Goal: Find contact information: Find contact information

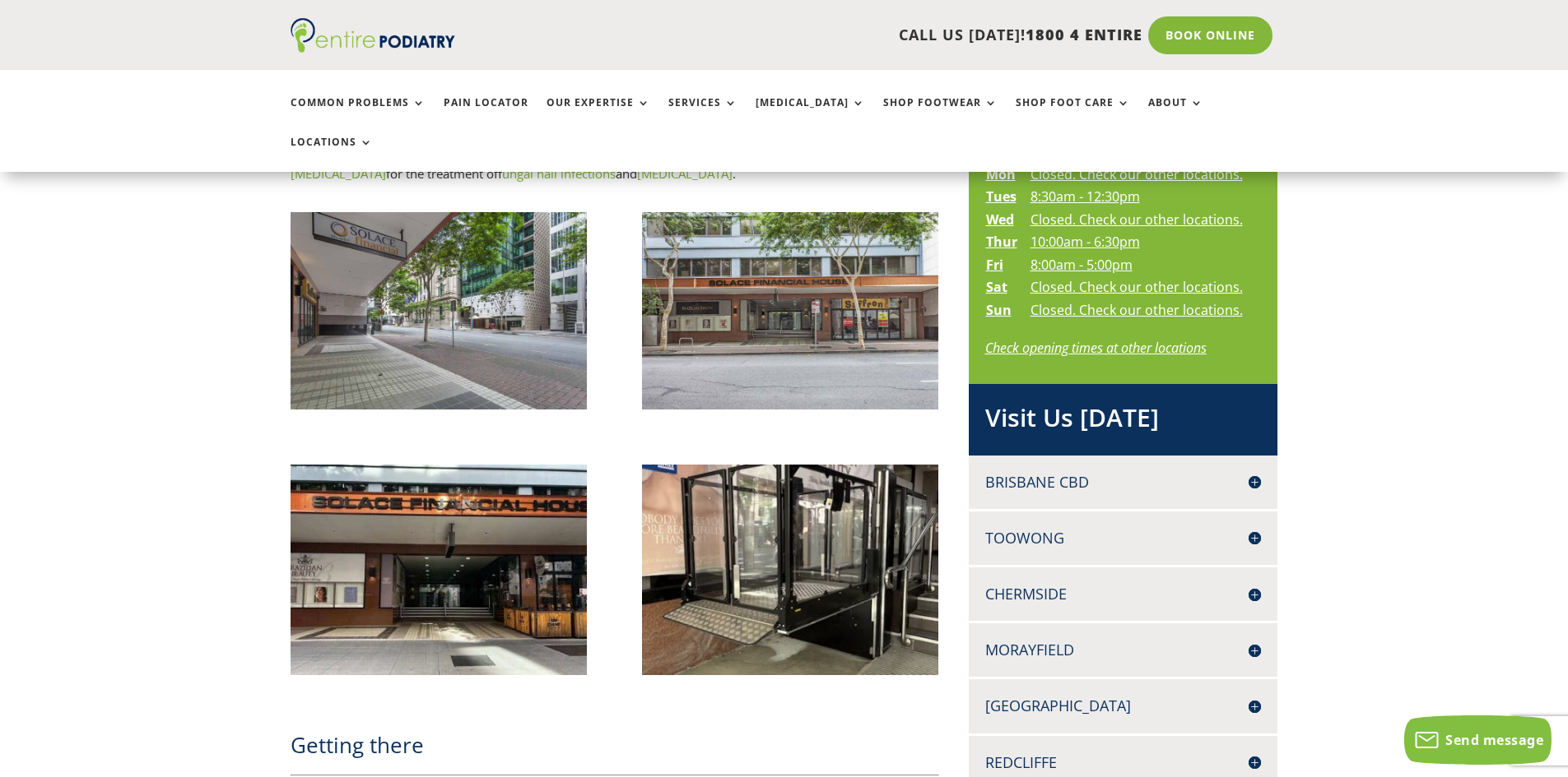
scroll to position [1053, 0]
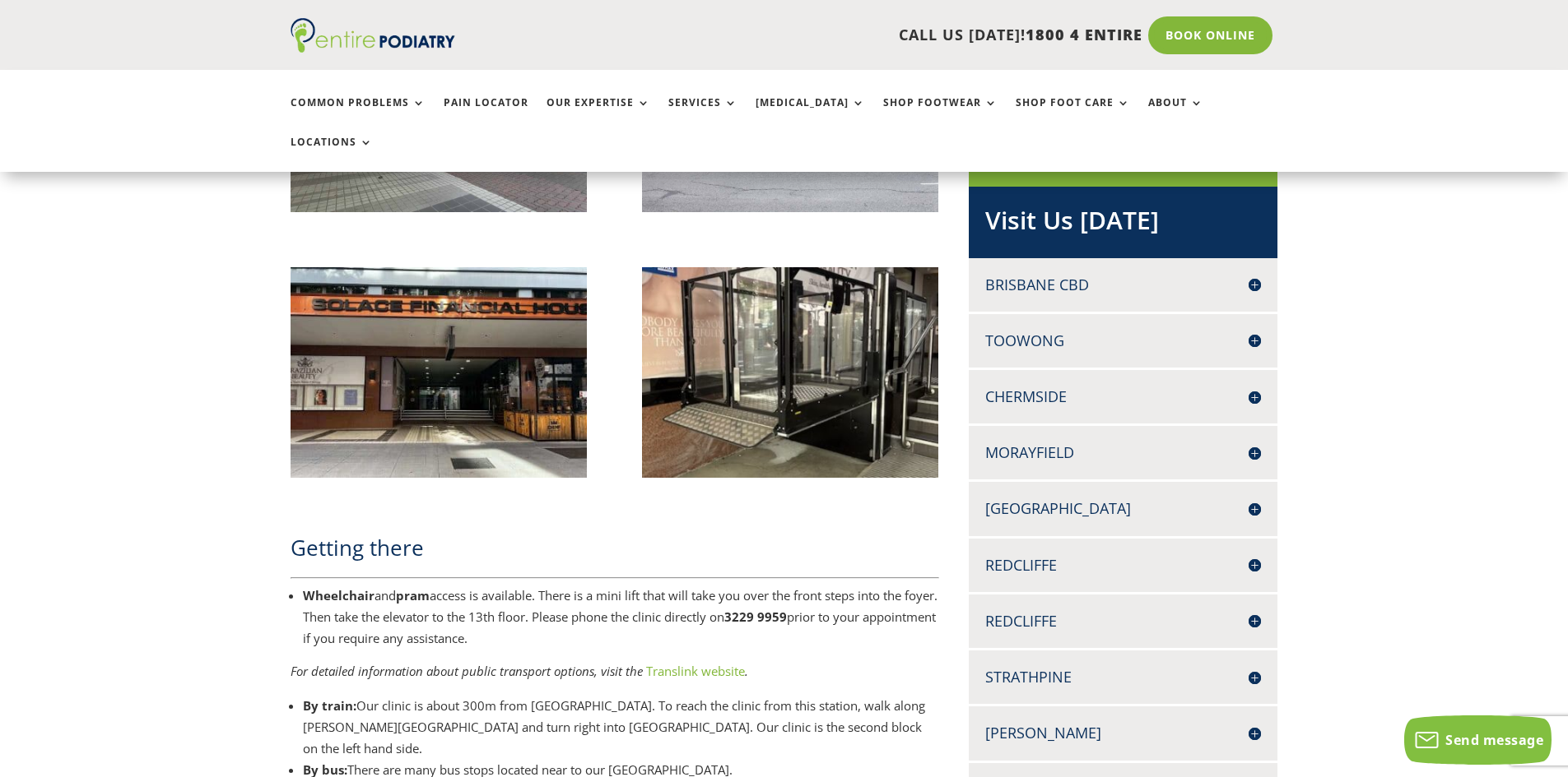
click at [1086, 498] on h4 "[GEOGRAPHIC_DATA]" at bounding box center [1123, 509] width 276 height 21
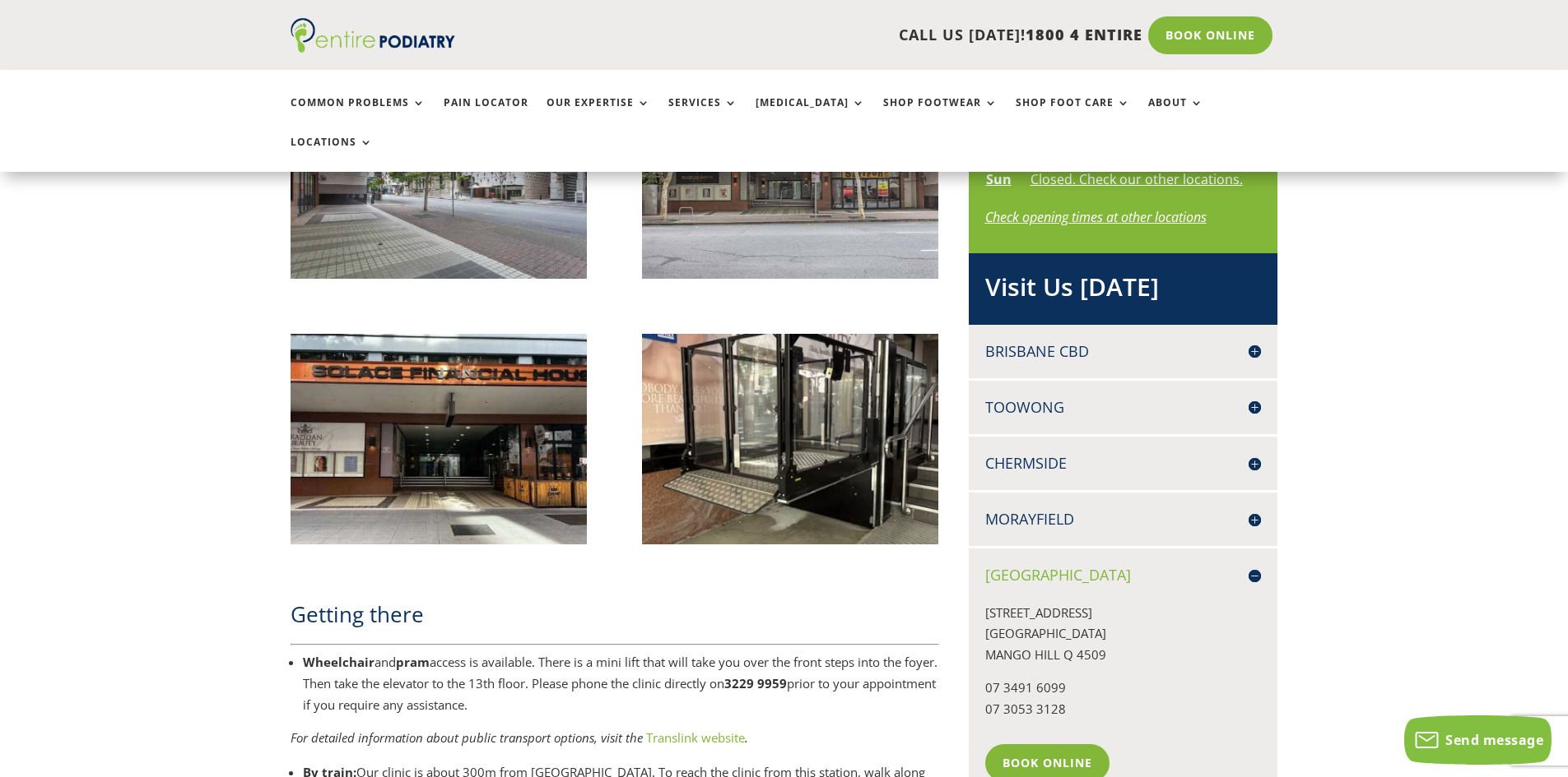
scroll to position [987, 0]
click at [1039, 564] on h4 "[GEOGRAPHIC_DATA]" at bounding box center [1123, 575] width 276 height 21
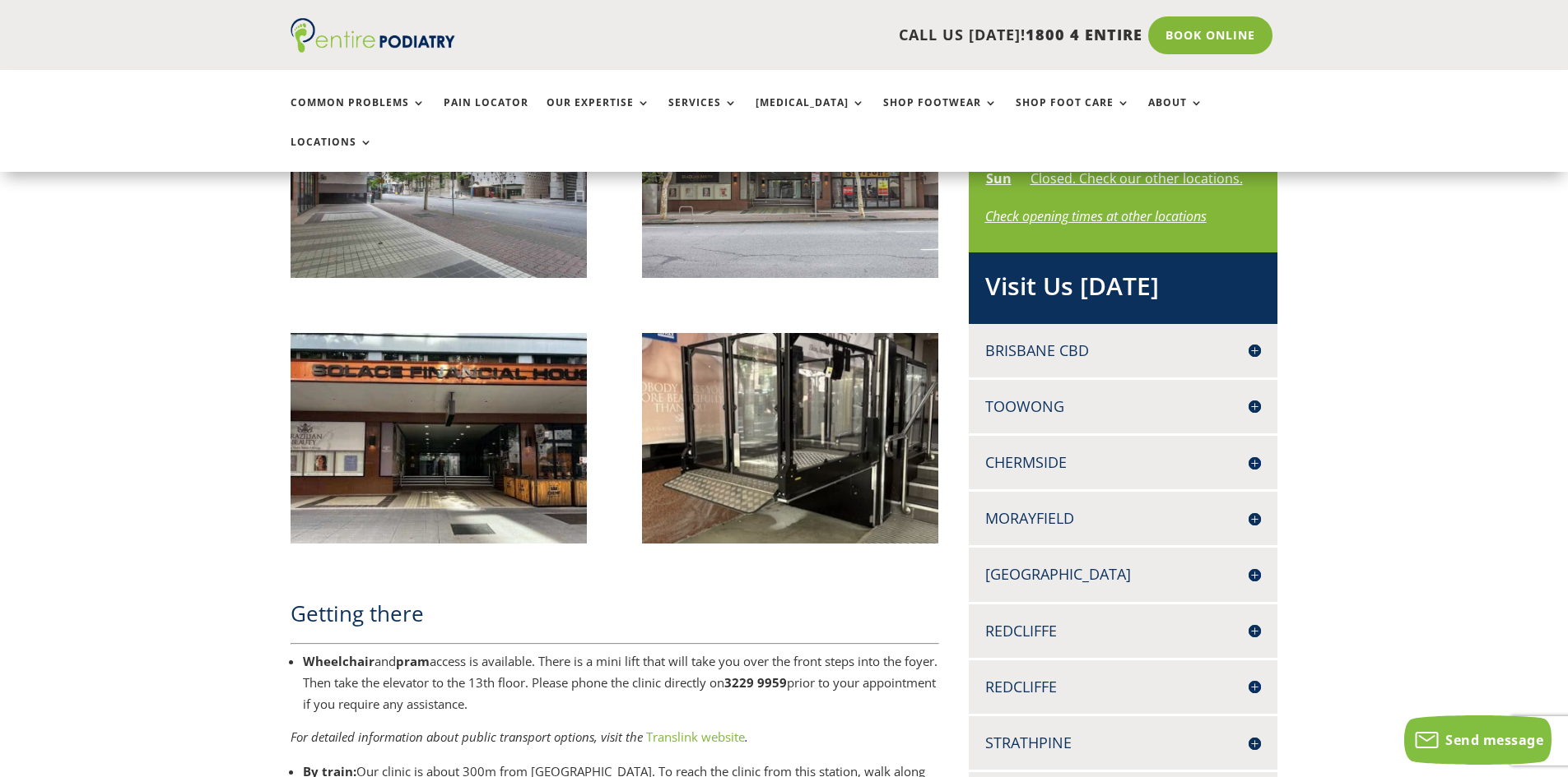
click at [1039, 564] on h4 "[GEOGRAPHIC_DATA]" at bounding box center [1123, 575] width 276 height 21
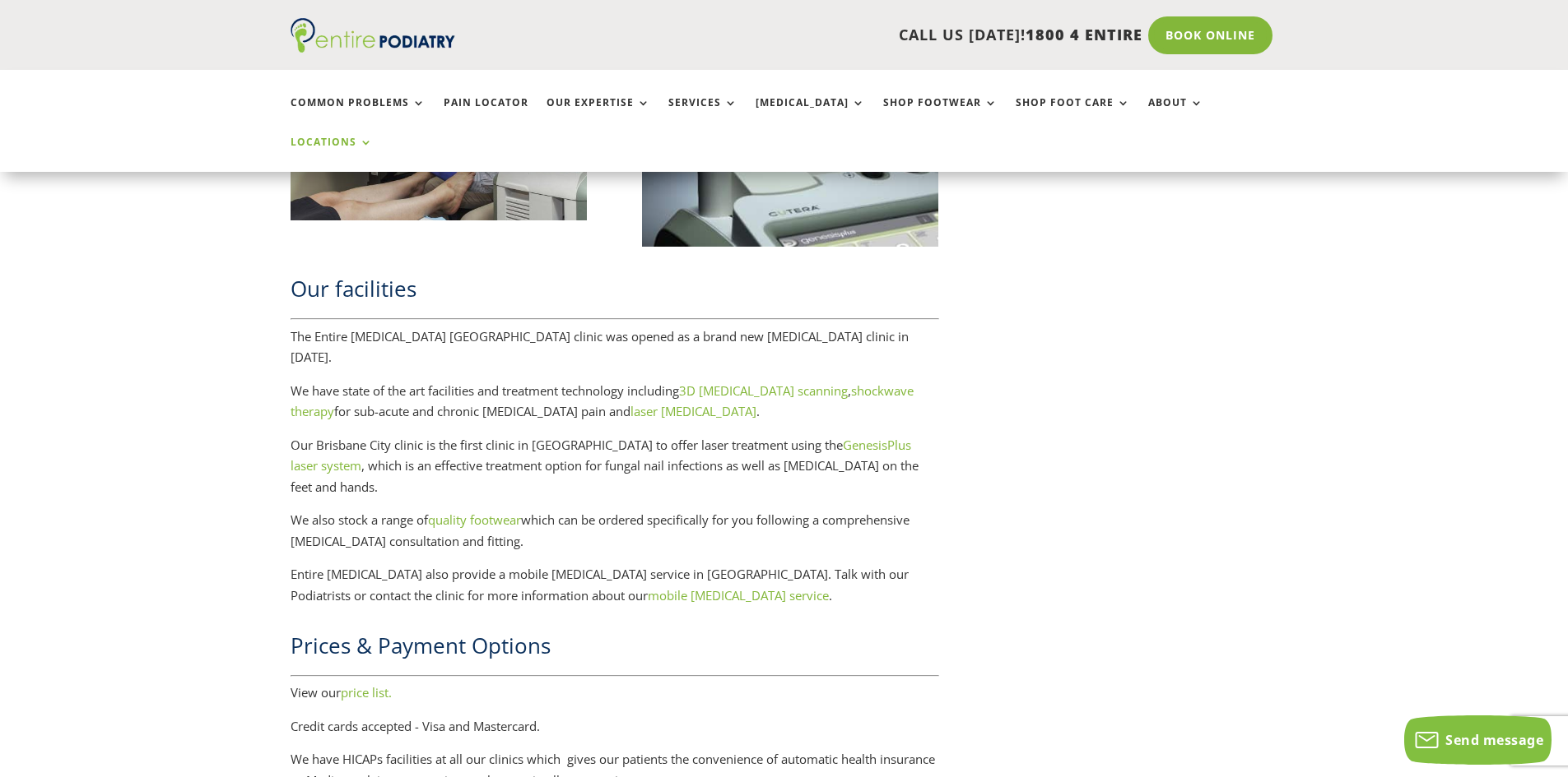
scroll to position [3612, 0]
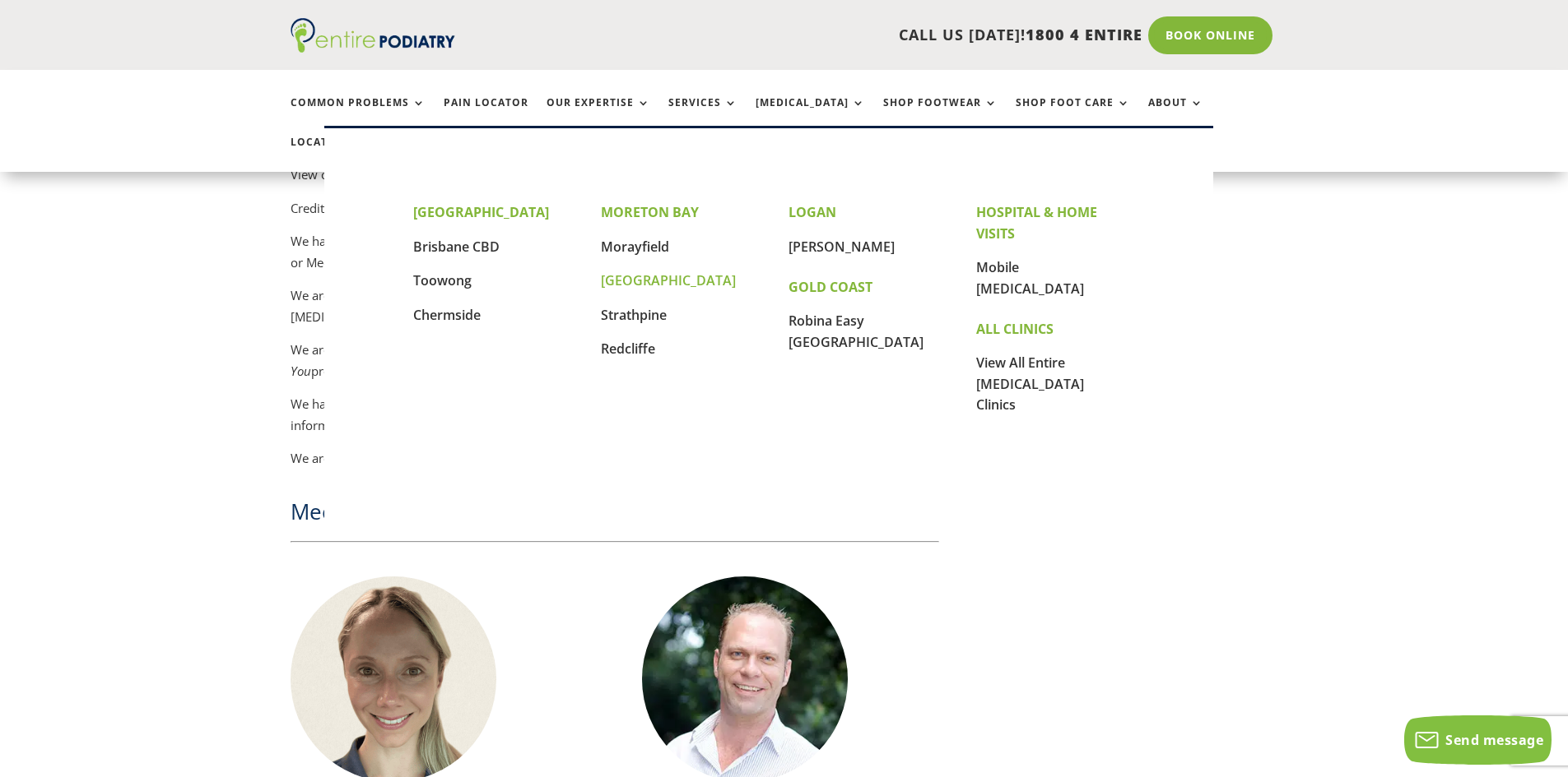
click at [654, 279] on link "[GEOGRAPHIC_DATA]" at bounding box center [668, 280] width 135 height 18
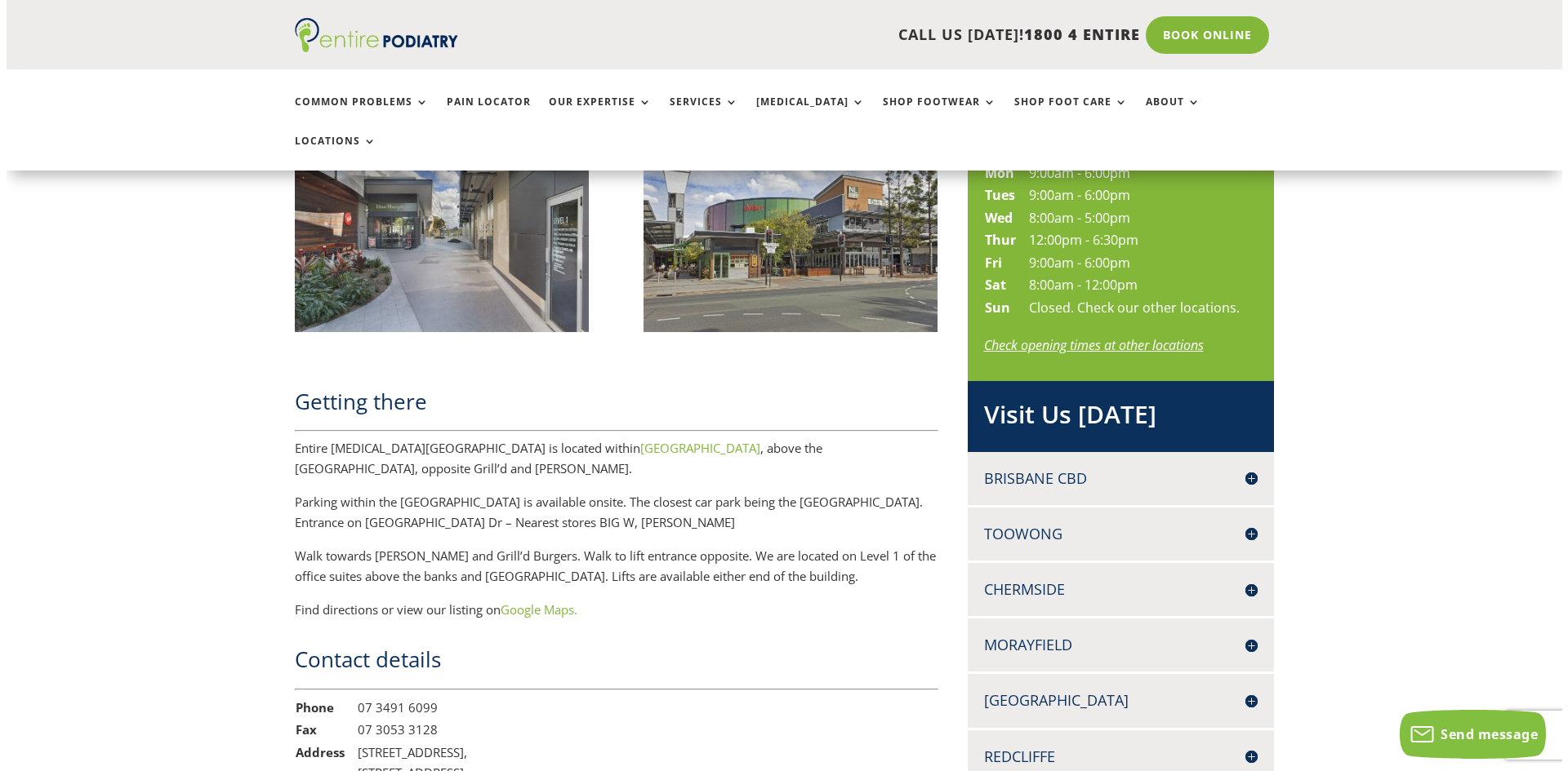
scroll to position [784, 0]
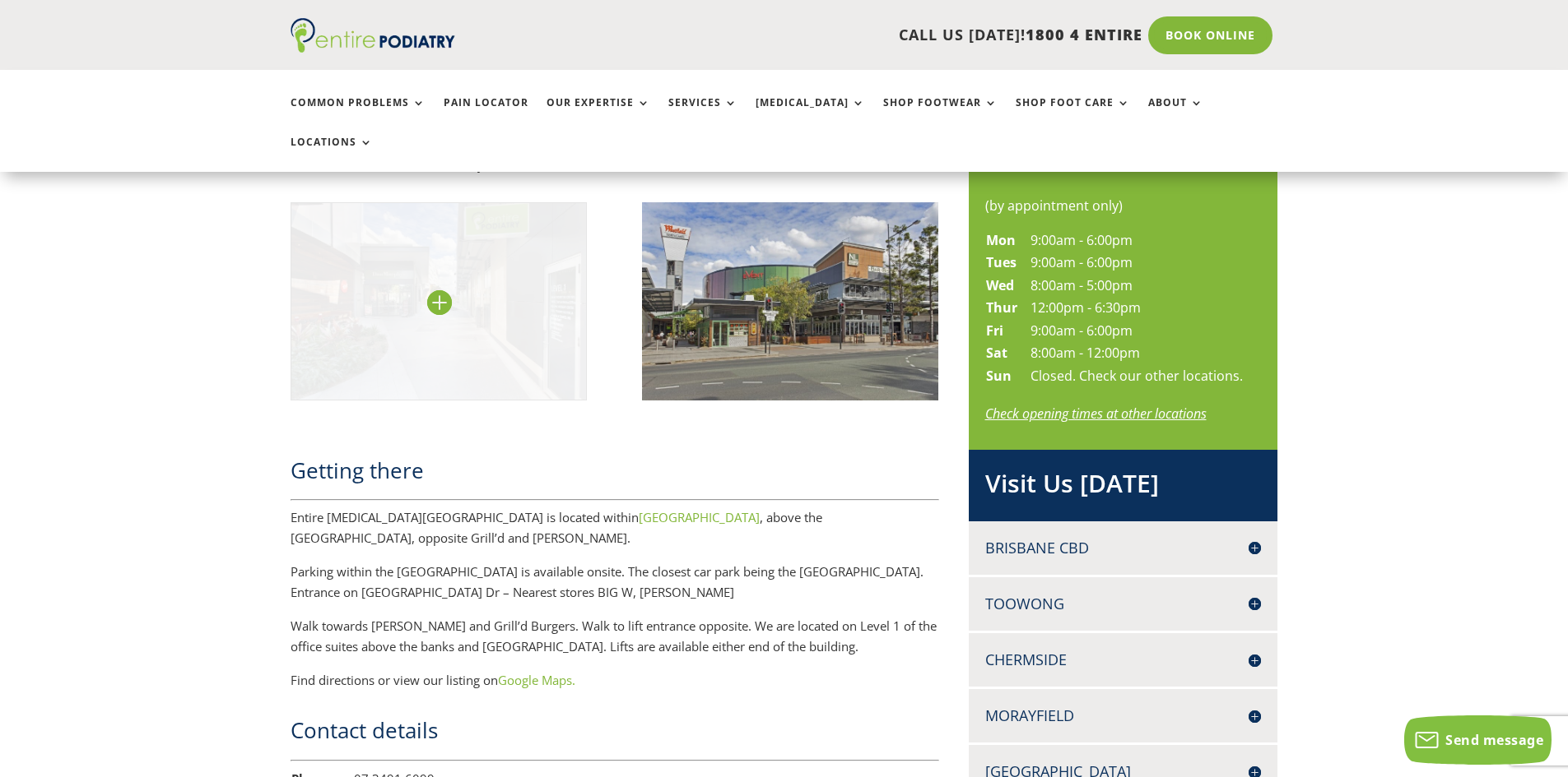
click at [485, 289] on img at bounding box center [438, 301] width 297 height 198
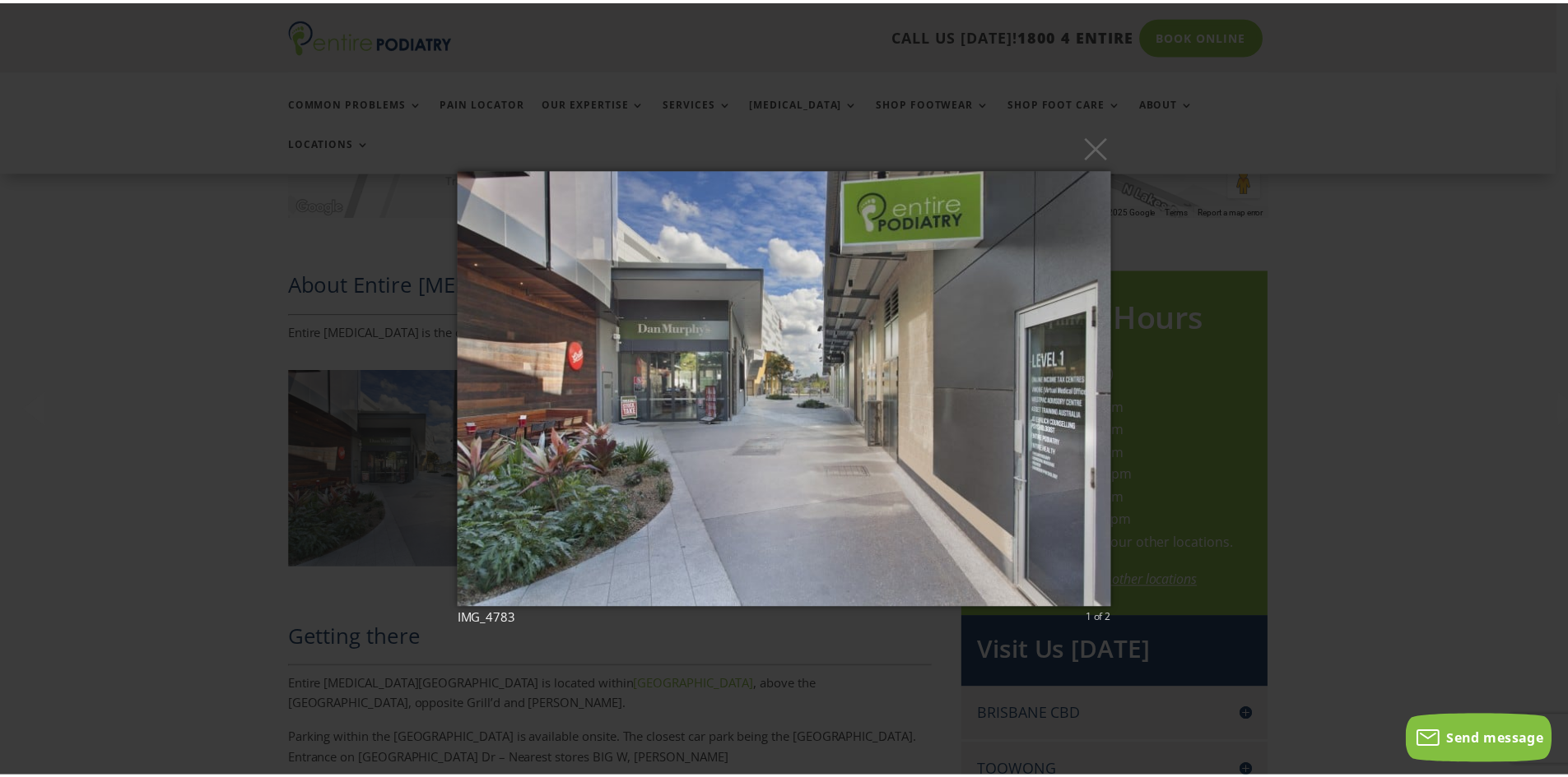
scroll to position [658, 0]
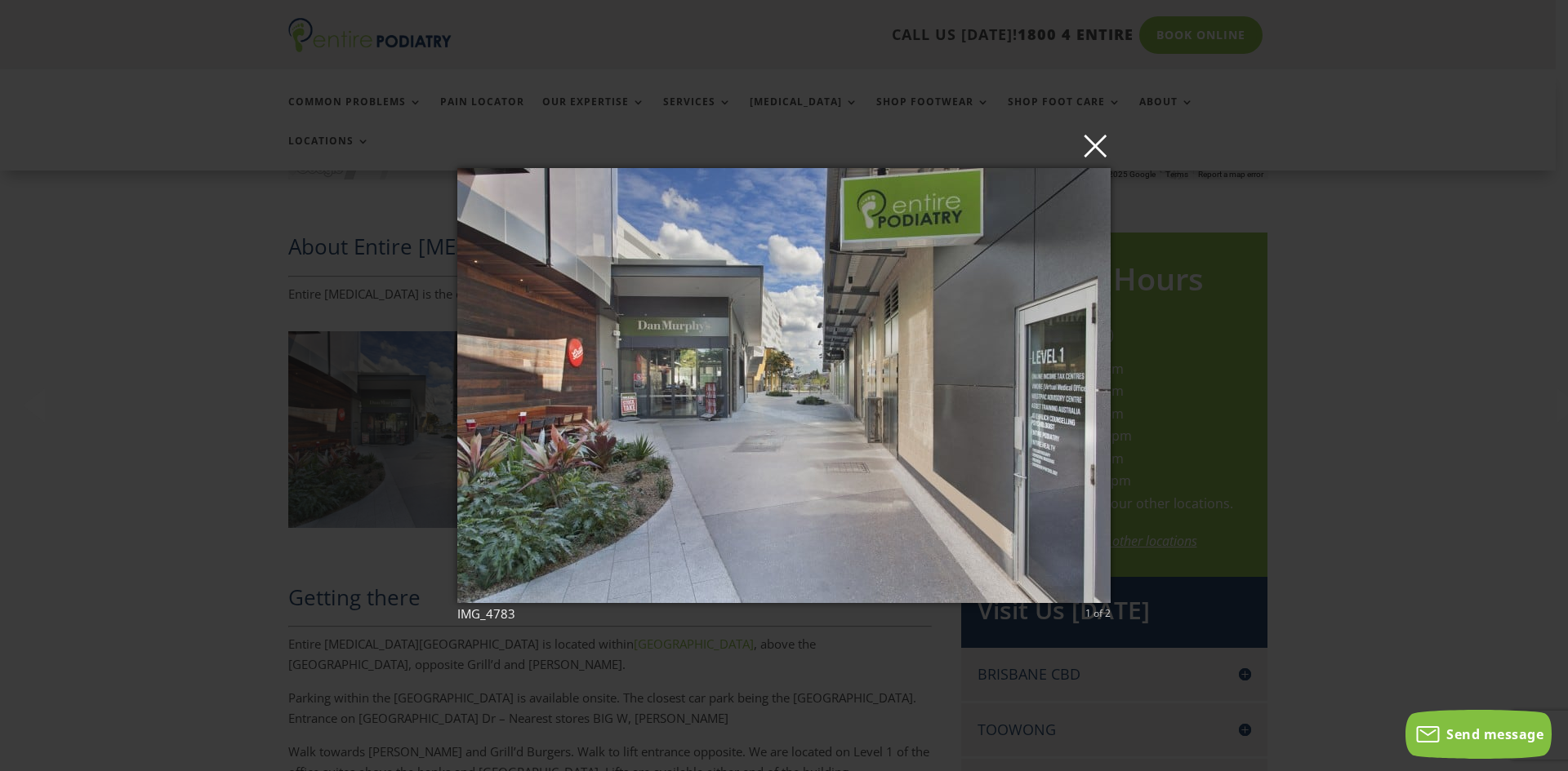
click at [1094, 152] on button "×" at bounding box center [788, 145] width 654 height 36
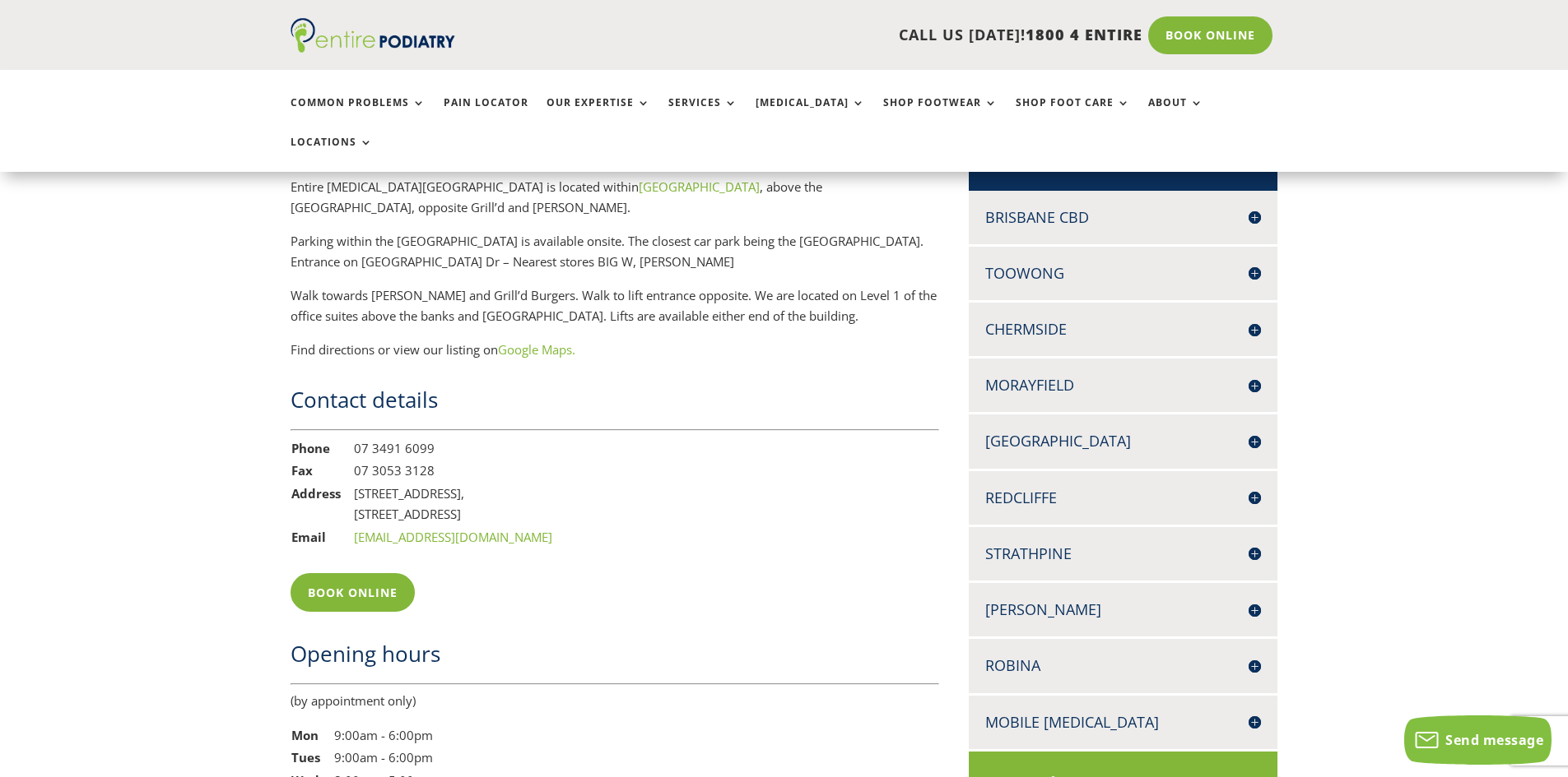
scroll to position [1119, 0]
drag, startPoint x: 496, startPoint y: 455, endPoint x: 352, endPoint y: 454, distance: 144.0
click at [353, 484] on td "1051B/1 N Lakes Drive, North Lakes, Mango Hill Q 4509" at bounding box center [453, 506] width 200 height 43
copy td "[STREET_ADDRESS],"
click at [798, 445] on div "Contact details Phone 07 3491 6099 Fax 07 3053 3128 Address 1051B/1 N Lakes Dri…" at bounding box center [614, 469] width 648 height 164
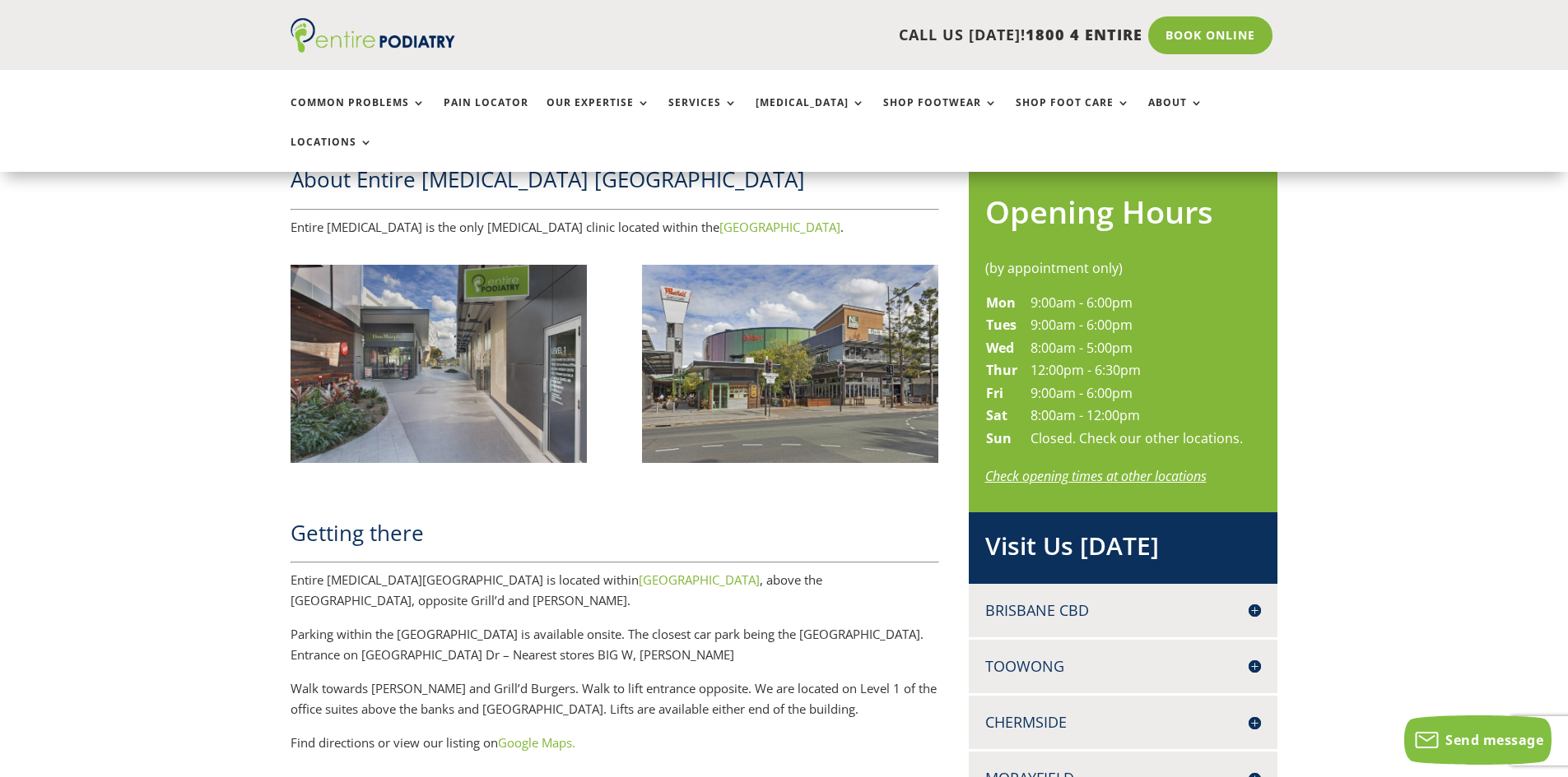
scroll to position [724, 0]
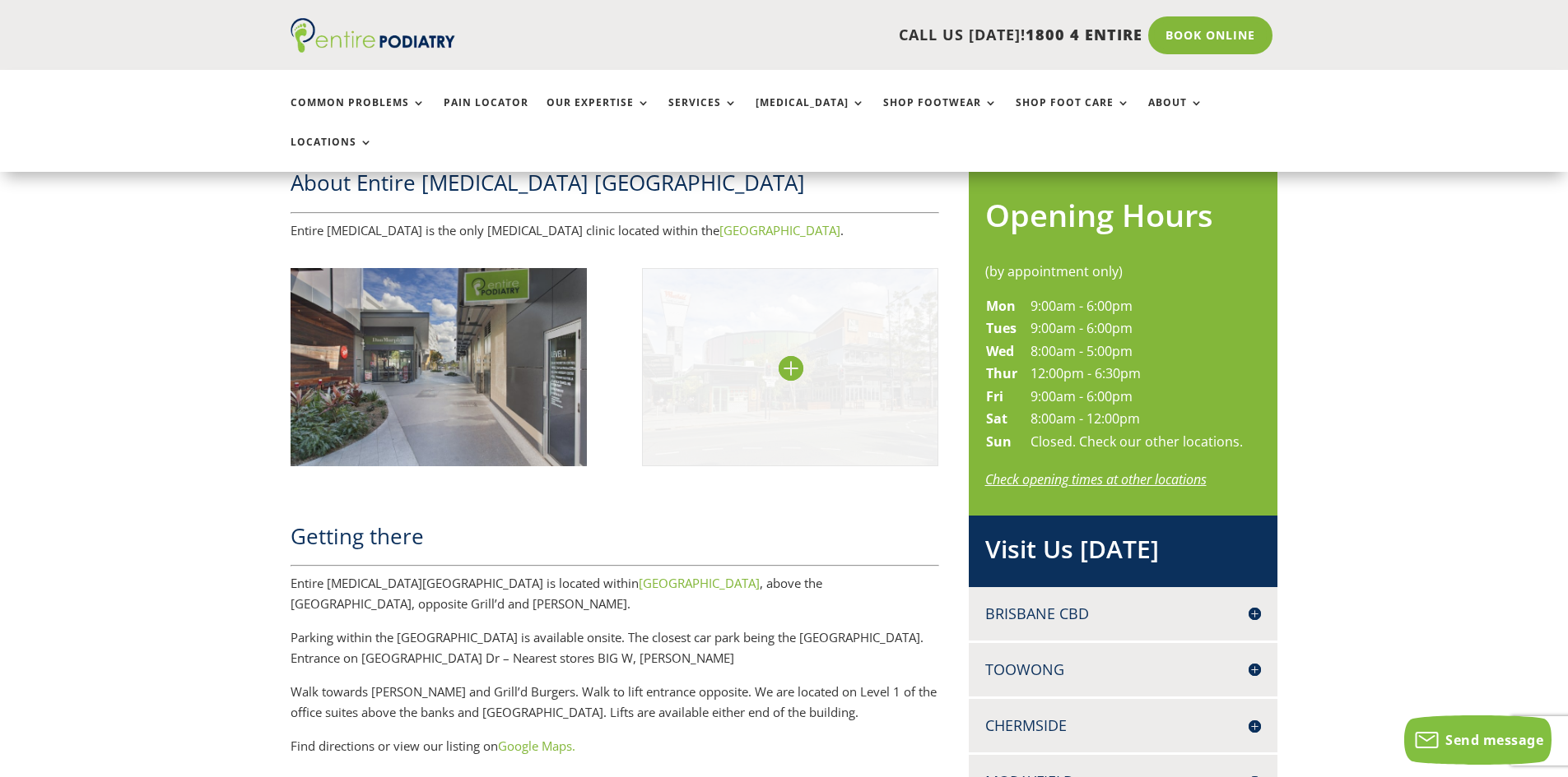
click at [783, 331] on img at bounding box center [790, 367] width 297 height 198
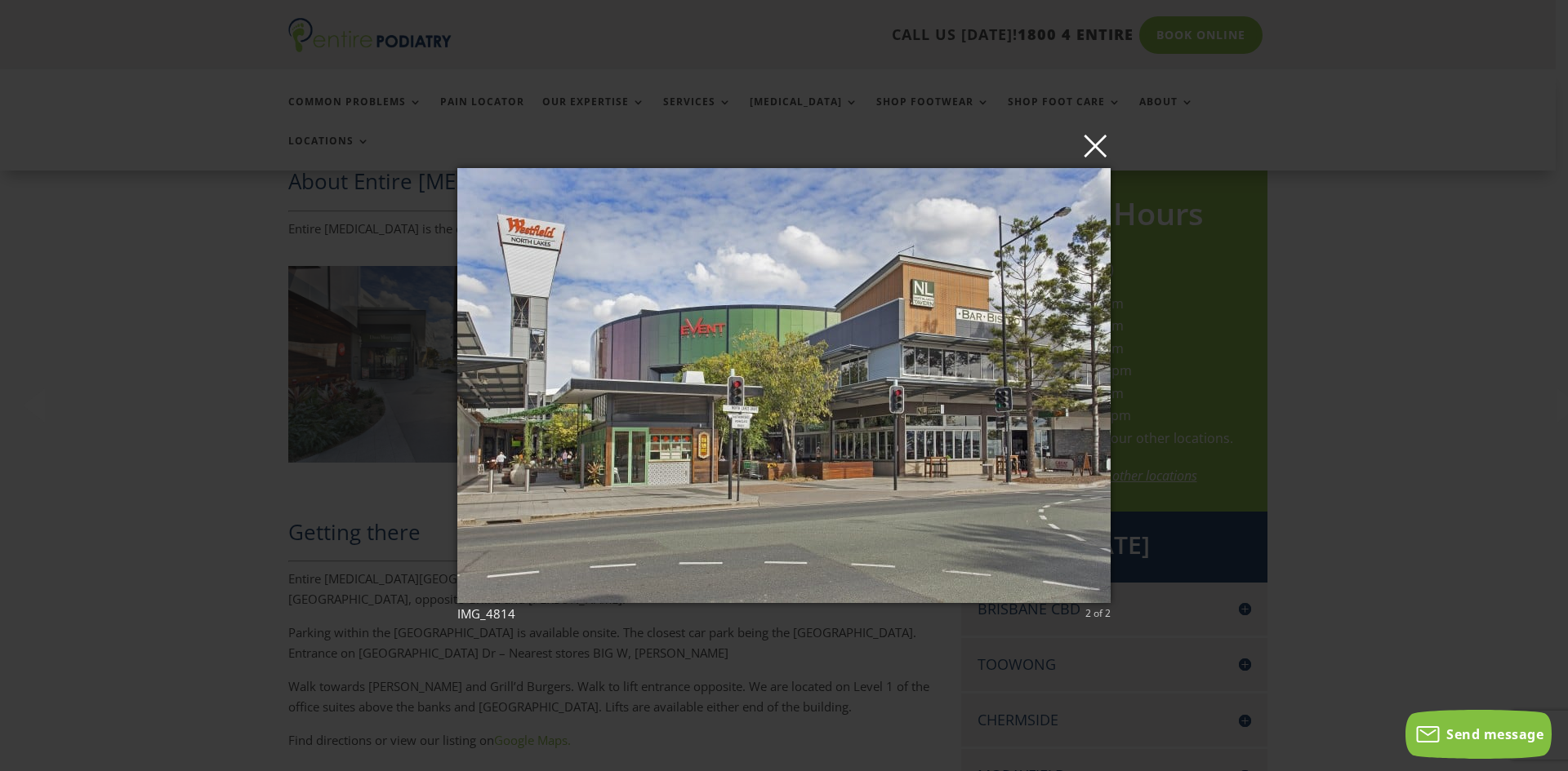
click at [1102, 150] on button "×" at bounding box center [788, 145] width 654 height 36
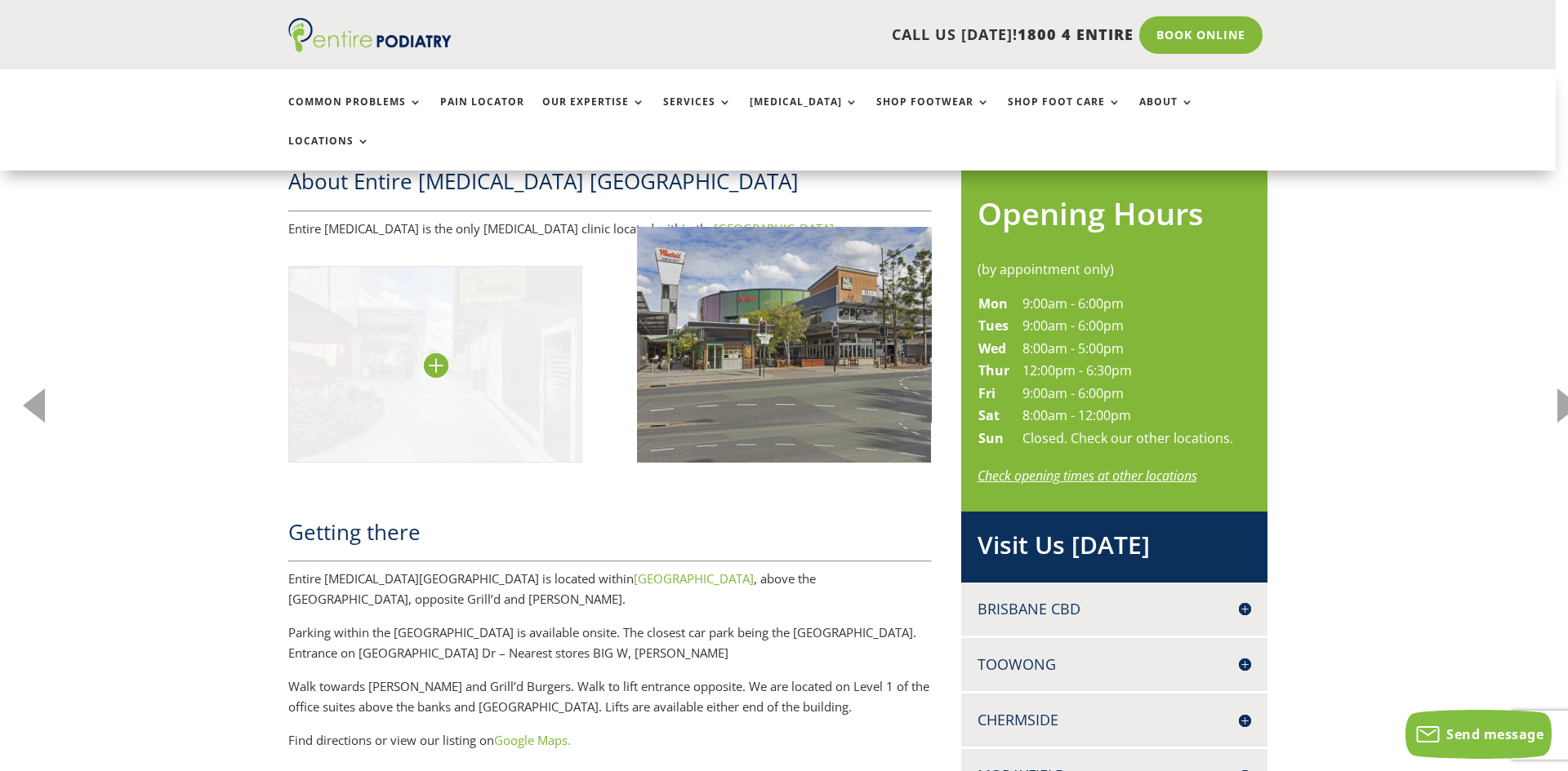
click at [450, 306] on img at bounding box center [435, 364] width 295 height 196
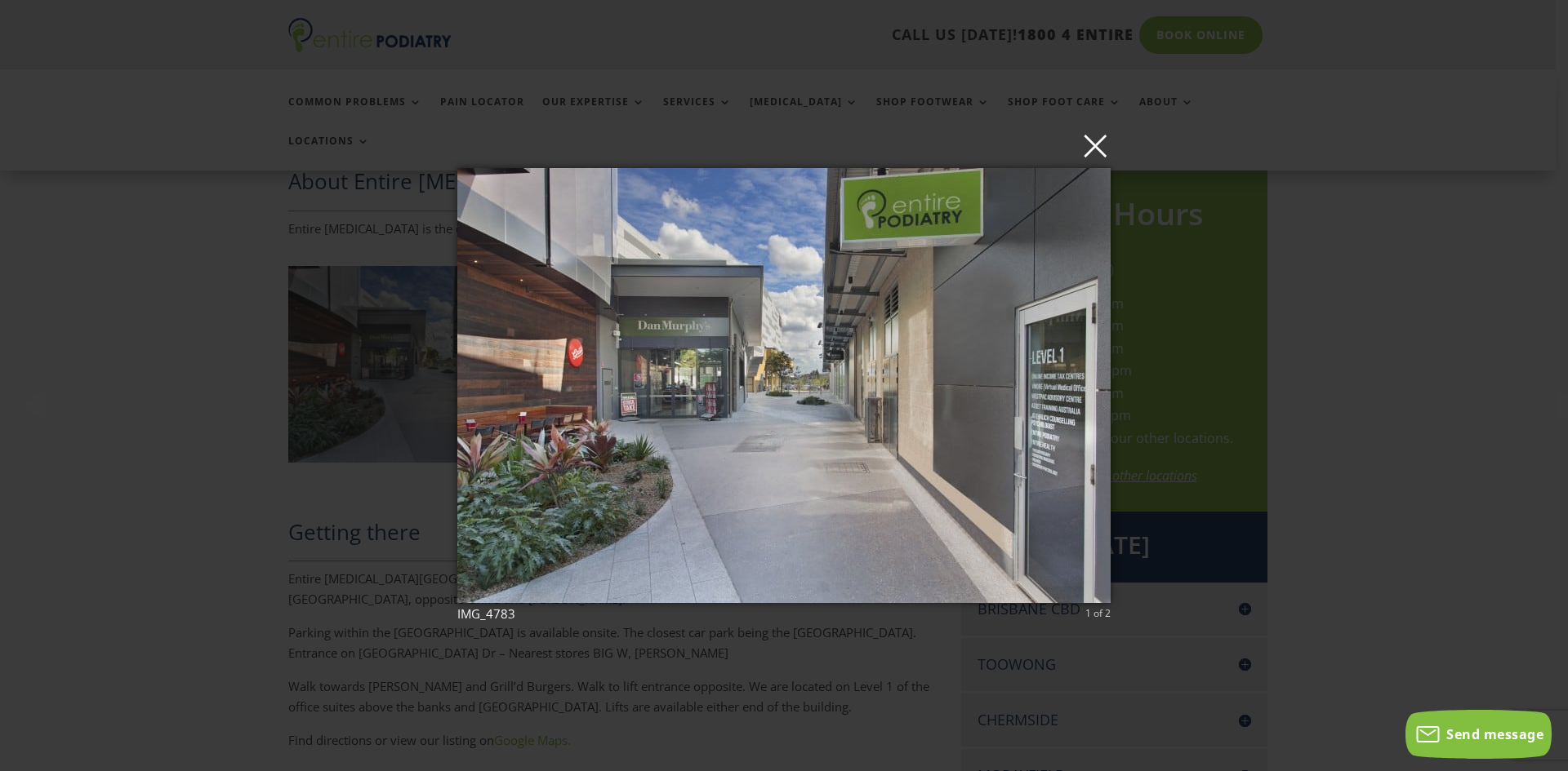
click at [1098, 156] on button "×" at bounding box center [788, 145] width 654 height 36
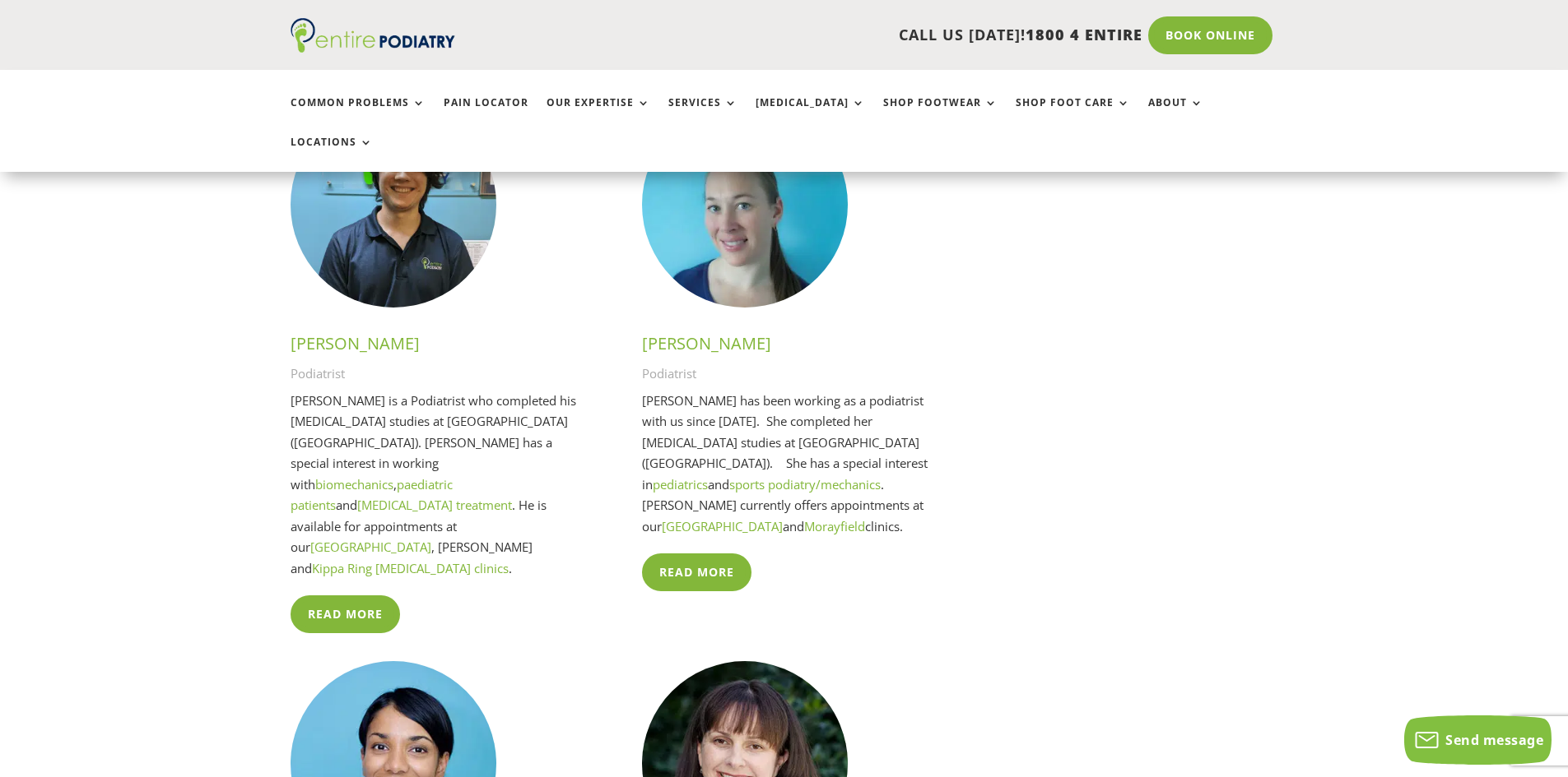
scroll to position [3419, 0]
